Goal: Navigation & Orientation: Find specific page/section

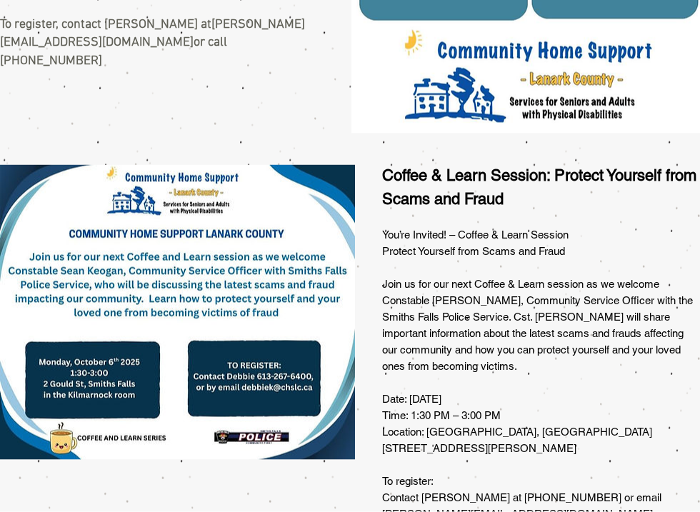
scroll to position [562, 0]
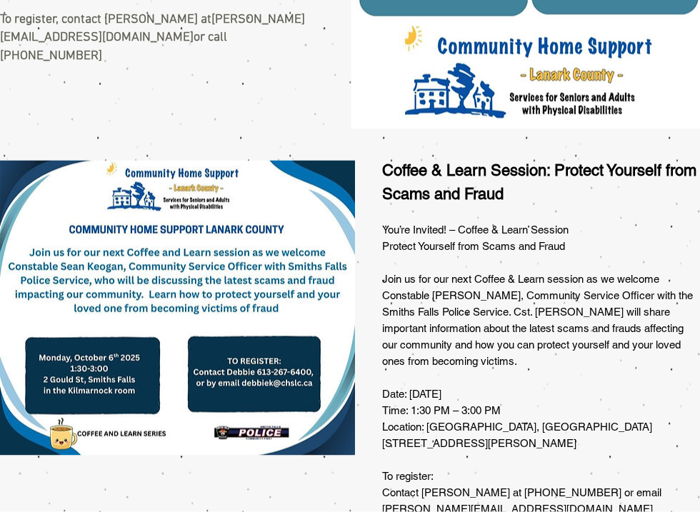
click at [696, 217] on p at bounding box center [541, 215] width 318 height 15
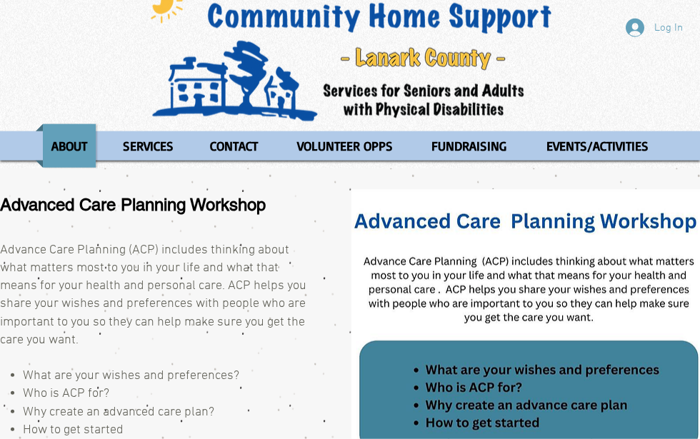
scroll to position [0, 0]
